Goal: Find specific page/section: Find specific page/section

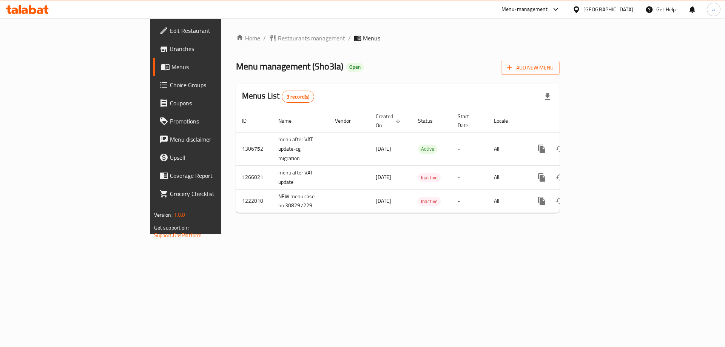
click at [153, 91] on link "Choice Groups" at bounding box center [212, 85] width 118 height 18
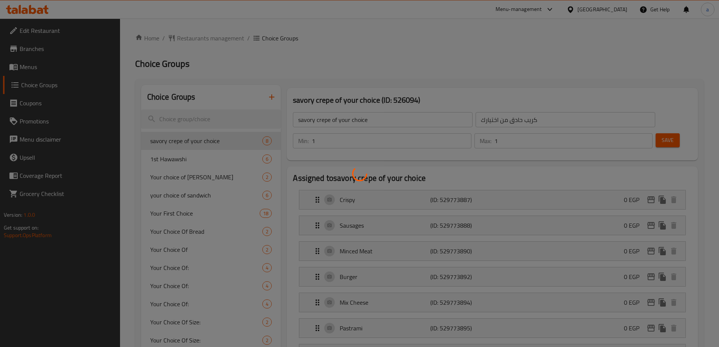
click at [217, 121] on div at bounding box center [359, 173] width 719 height 347
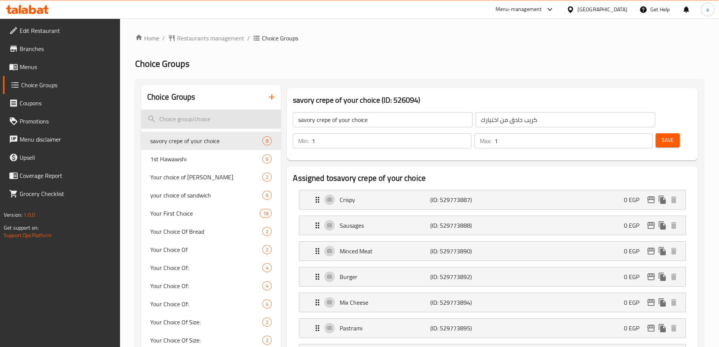
click at [215, 118] on input "search" at bounding box center [211, 118] width 140 height 19
paste input "savory crepe of your choice"
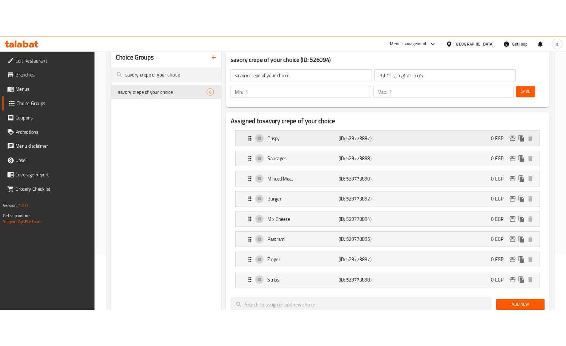
scroll to position [75, 0]
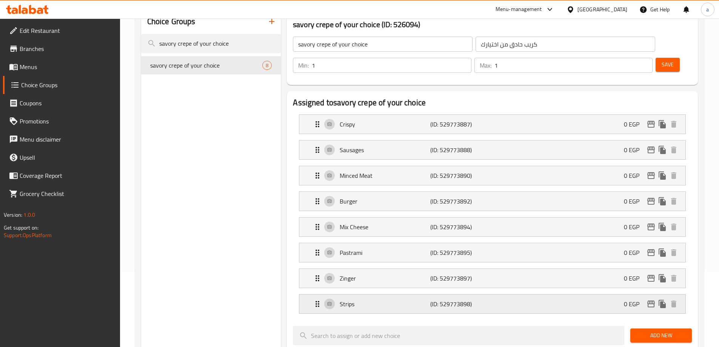
click at [390, 299] on p "Strips" at bounding box center [385, 303] width 90 height 9
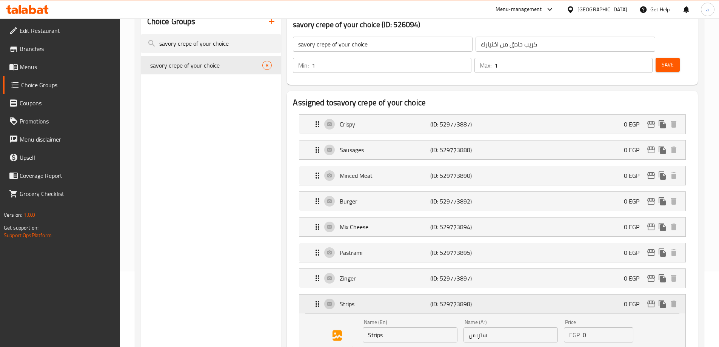
click at [390, 299] on p "Strips" at bounding box center [385, 303] width 90 height 9
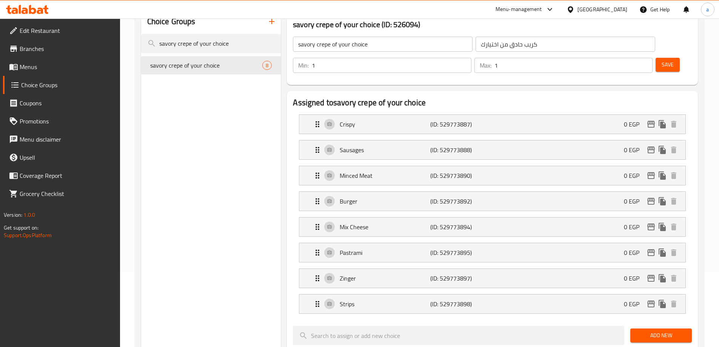
type input "savory crepe of your choice"
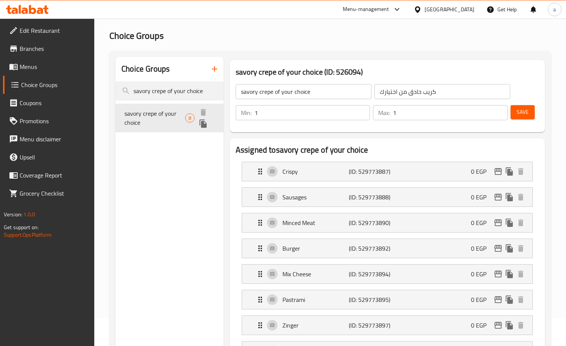
scroll to position [0, 0]
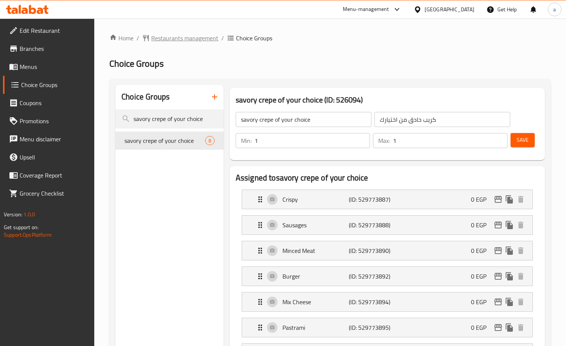
click at [167, 43] on span "Restaurants management" at bounding box center [184, 38] width 67 height 9
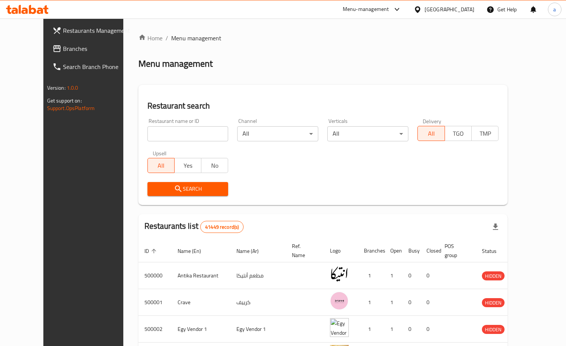
click at [65, 53] on span "Branches" at bounding box center [97, 48] width 69 height 9
